Goal: Task Accomplishment & Management: Use online tool/utility

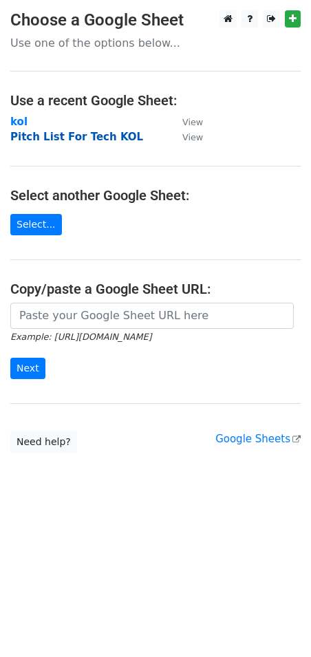
click at [98, 135] on strong "Pitch List For Tech KOL" at bounding box center [76, 137] width 133 height 12
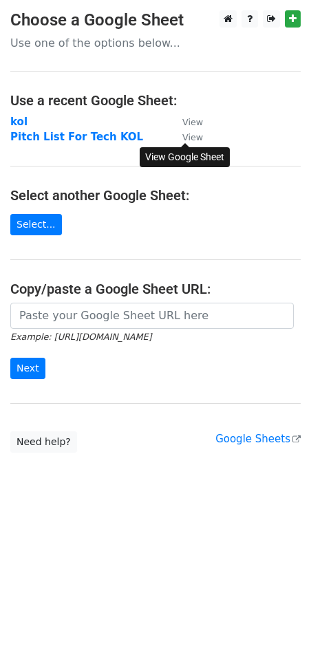
click at [198, 140] on small "View" at bounding box center [192, 137] width 21 height 10
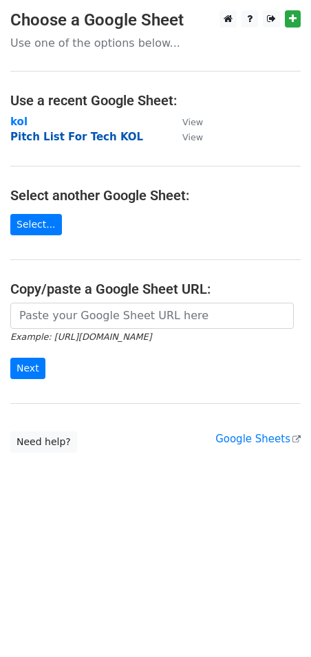
click at [87, 137] on strong "Pitch List For Tech KOL" at bounding box center [76, 137] width 133 height 12
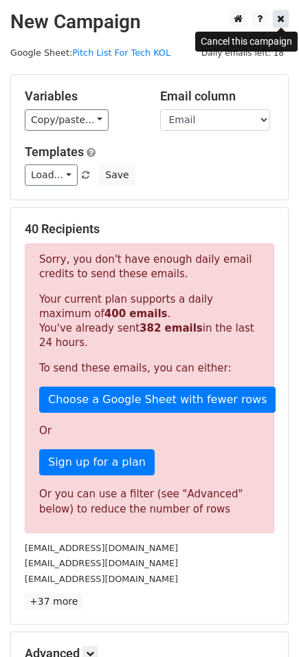
click at [283, 19] on icon at bounding box center [281, 19] width 8 height 10
